Goal: Task Accomplishment & Management: Manage account settings

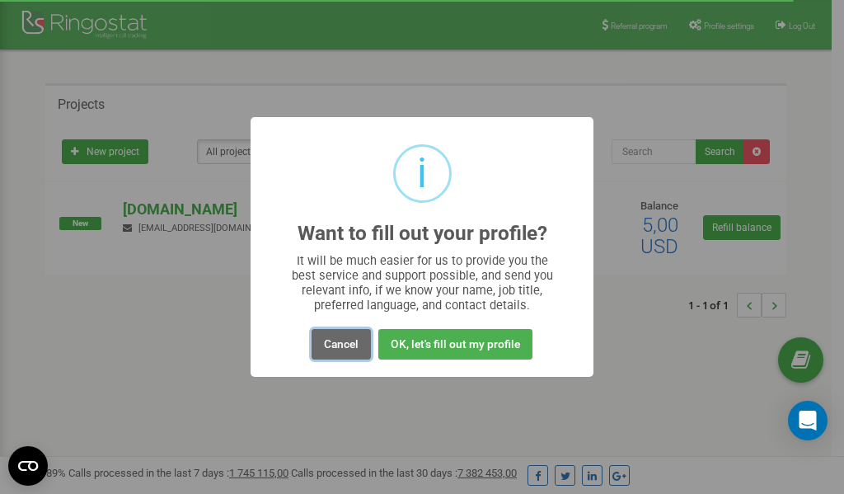
click at [335, 346] on button "Cancel" at bounding box center [341, 344] width 59 height 31
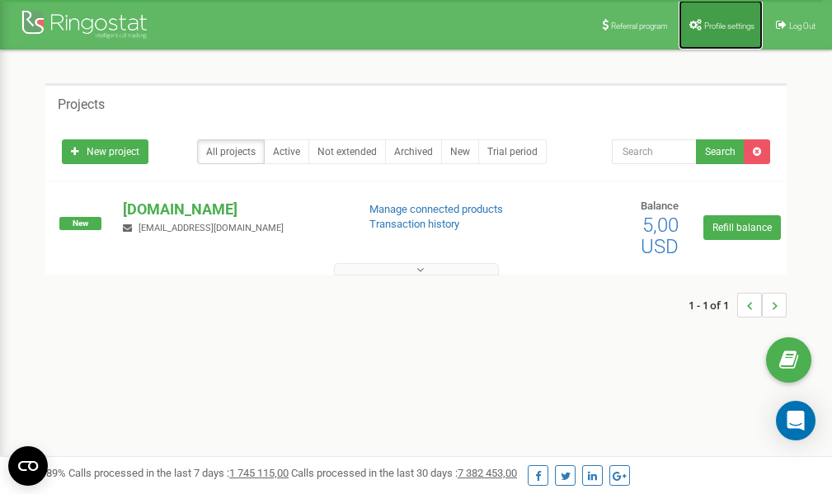
click at [704, 25] on span "Profile settings" at bounding box center [729, 25] width 50 height 9
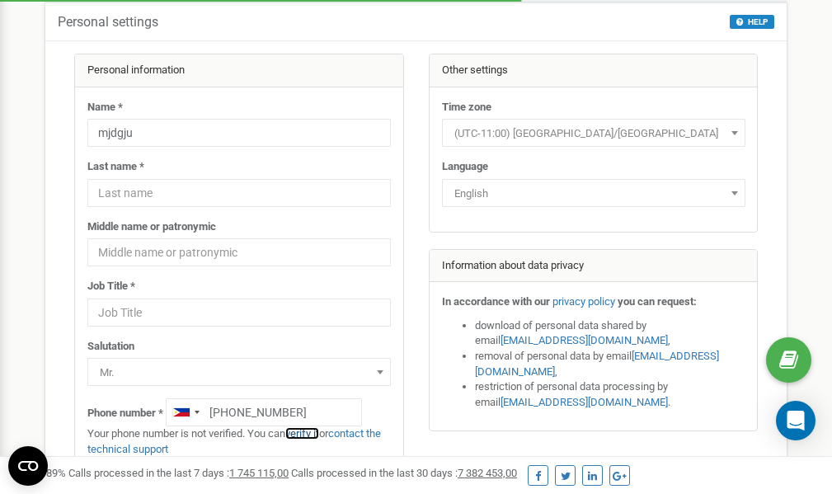
click at [308, 435] on link "verify it" at bounding box center [302, 433] width 34 height 12
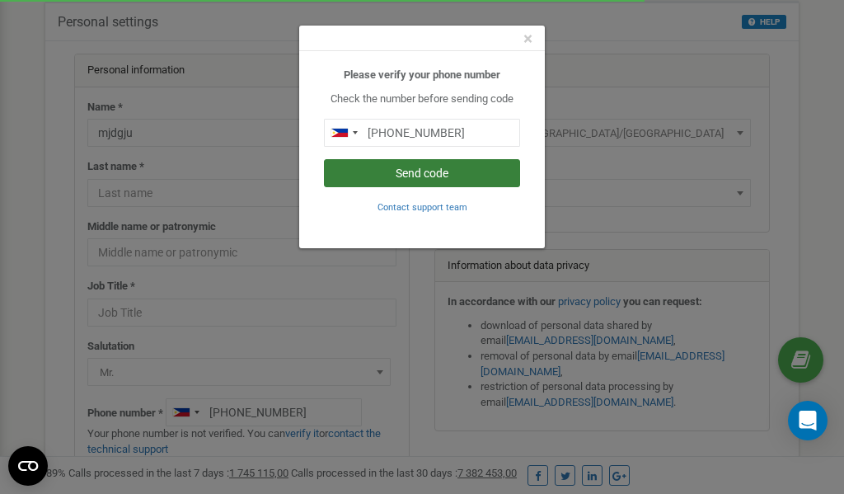
click at [426, 177] on button "Send code" at bounding box center [422, 173] width 196 height 28
